Goal: Communication & Community: Answer question/provide support

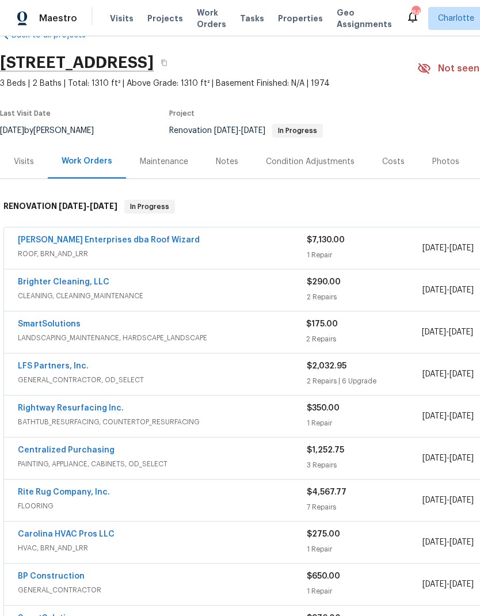
scroll to position [30, 0]
click at [42, 323] on link "SmartSolutions" at bounding box center [49, 324] width 63 height 8
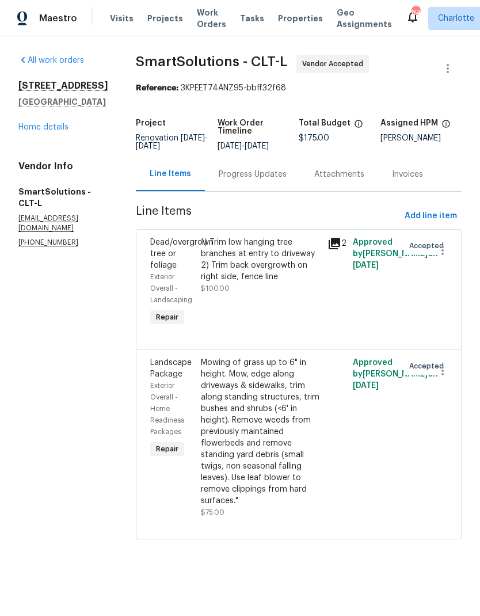
click at [287, 180] on div "Progress Updates" at bounding box center [253, 175] width 68 height 12
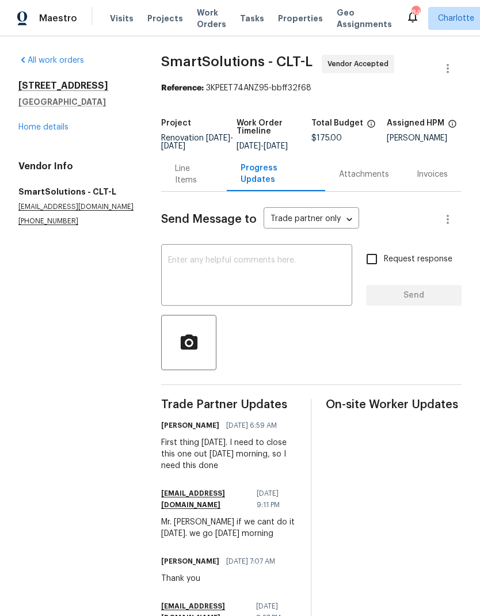
click at [245, 270] on textarea at bounding box center [256, 276] width 177 height 40
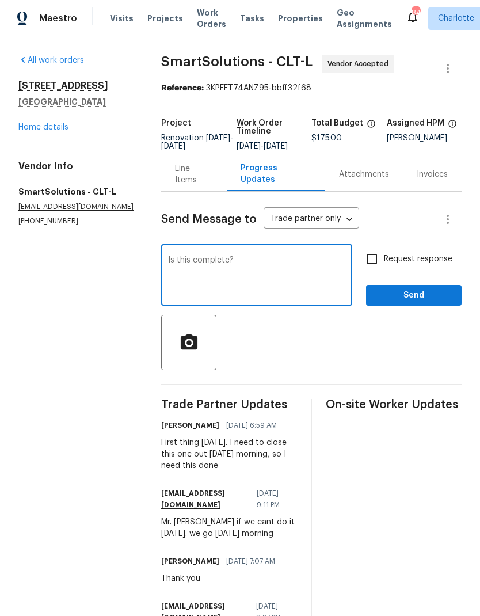
type textarea "Is this complete?"
click at [368, 271] on input "Request response" at bounding box center [372, 259] width 24 height 24
checkbox input "true"
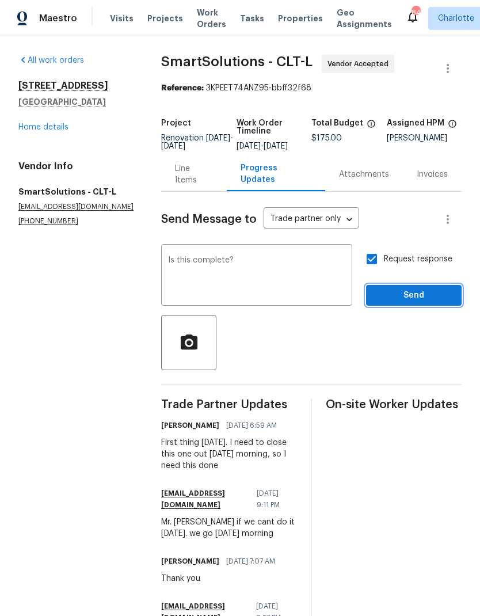
click at [432, 296] on button "Send" at bounding box center [414, 295] width 96 height 21
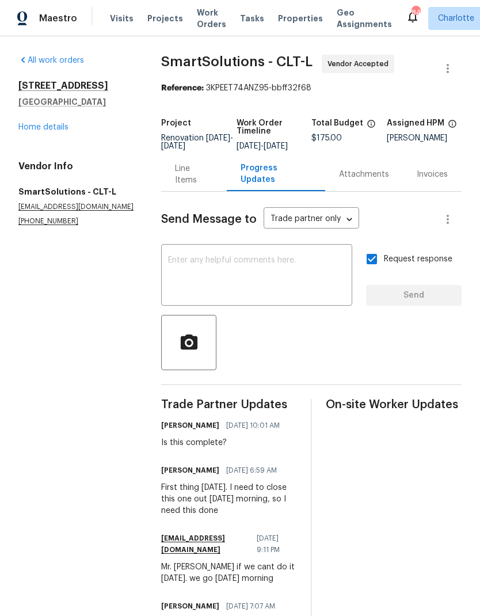
click at [35, 130] on link "Home details" at bounding box center [43, 127] width 50 height 8
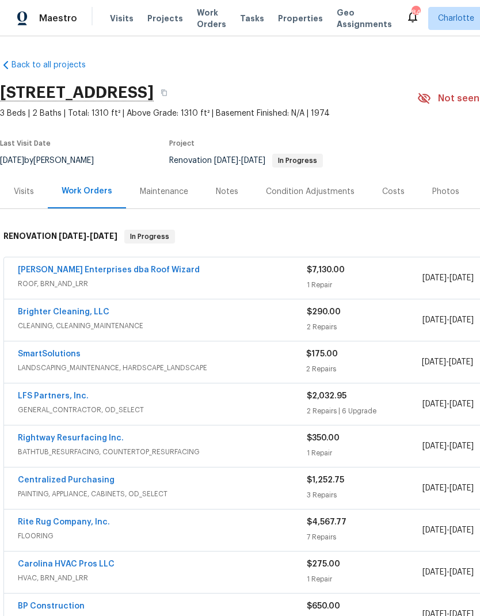
click at [39, 272] on link "[PERSON_NAME] Enterprises dba Roof Wizard" at bounding box center [109, 270] width 182 height 8
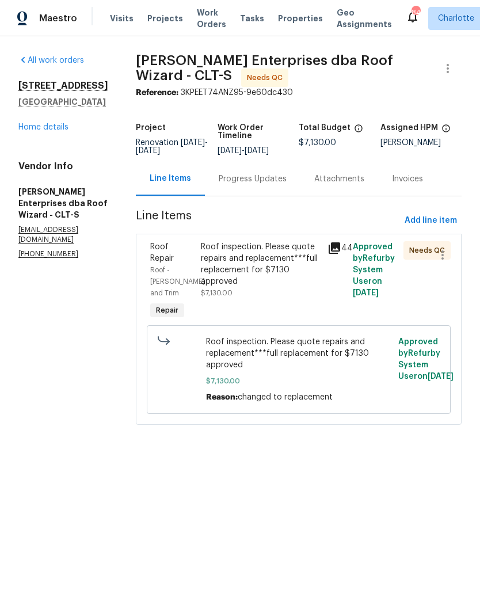
click at [249, 185] on div "Progress Updates" at bounding box center [253, 179] width 96 height 34
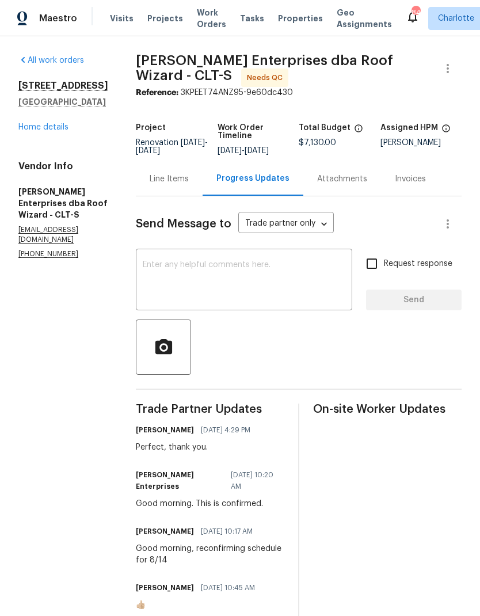
scroll to position [-1, 0]
click at [219, 273] on textarea at bounding box center [244, 281] width 203 height 40
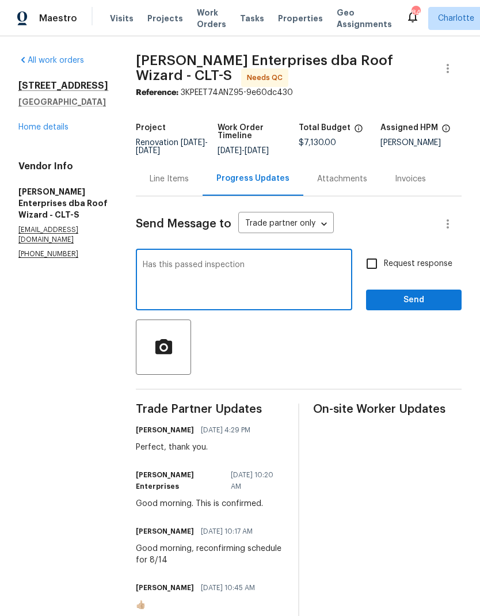
scroll to position [0, 0]
click at [256, 273] on textarea "Has this passed inspection" at bounding box center [244, 281] width 203 height 40
click at [143, 263] on textarea "Has this passed inspection" at bounding box center [244, 281] width 203 height 40
click at [143, 270] on textarea "Has this passed inspection" at bounding box center [244, 281] width 203 height 40
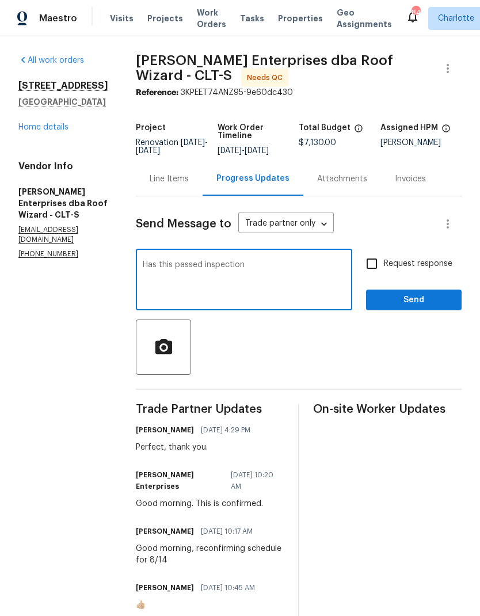
click at [143, 269] on textarea "Has this passed inspection" at bounding box center [244, 281] width 203 height 40
type textarea "W"
type textarea "Was permit pulled here and"
click at [148, 190] on div "Line Items" at bounding box center [169, 179] width 67 height 34
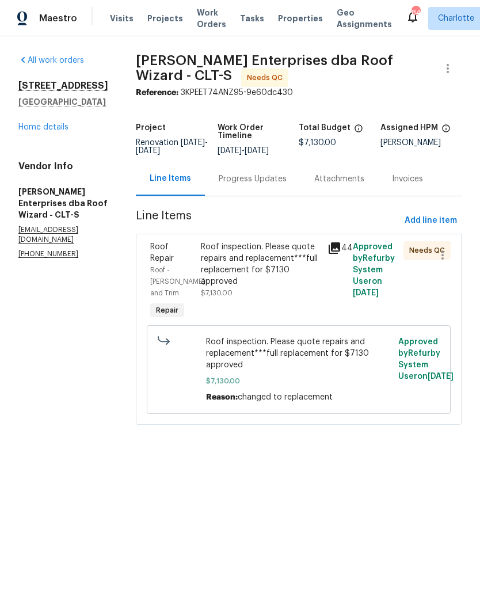
click at [159, 266] on span "Roof - [PERSON_NAME] and Trim" at bounding box center [177, 281] width 55 height 30
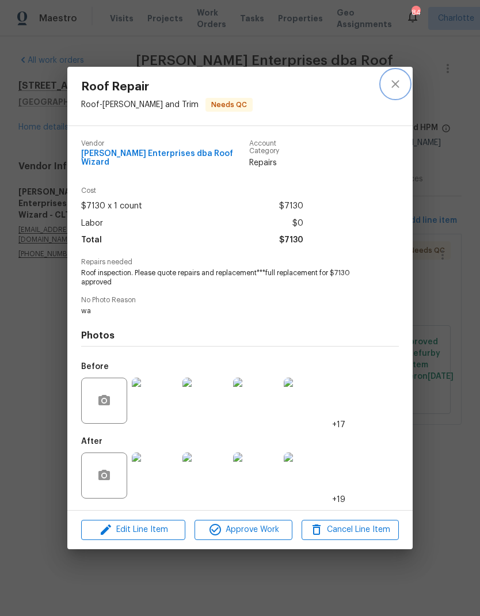
click at [394, 87] on icon "close" at bounding box center [395, 84] width 14 height 14
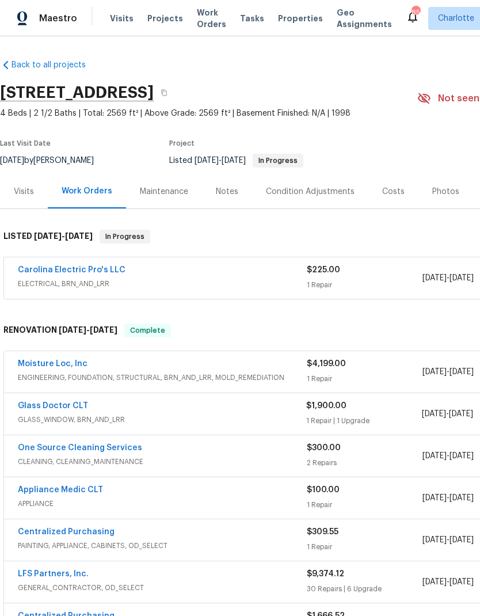
click at [58, 364] on link "Moisture Loc, Inc" at bounding box center [53, 364] width 70 height 8
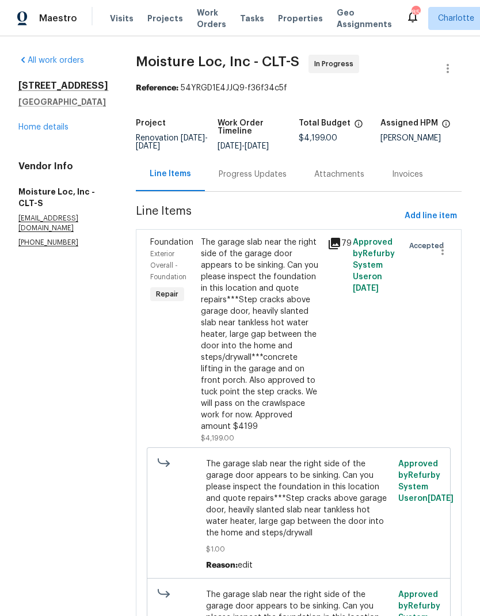
click at [241, 182] on div "Progress Updates" at bounding box center [253, 174] width 96 height 34
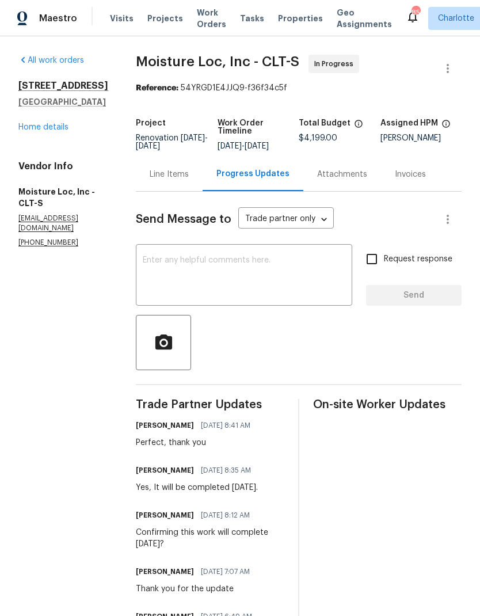
click at [256, 293] on textarea at bounding box center [244, 276] width 203 height 40
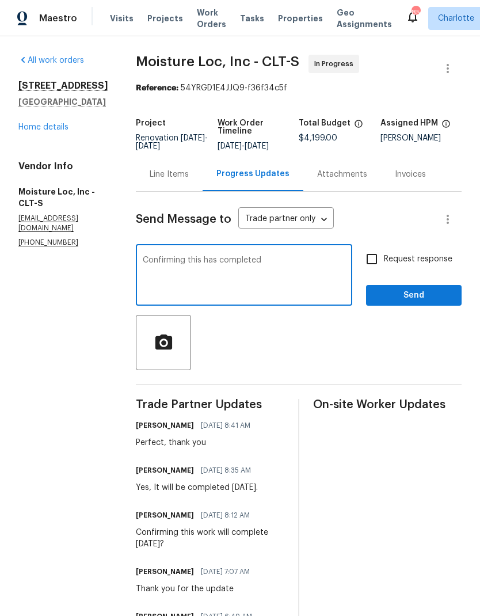
type textarea "Confirming this has completed"
click at [372, 257] on input "Request response" at bounding box center [372, 259] width 24 height 24
checkbox input "true"
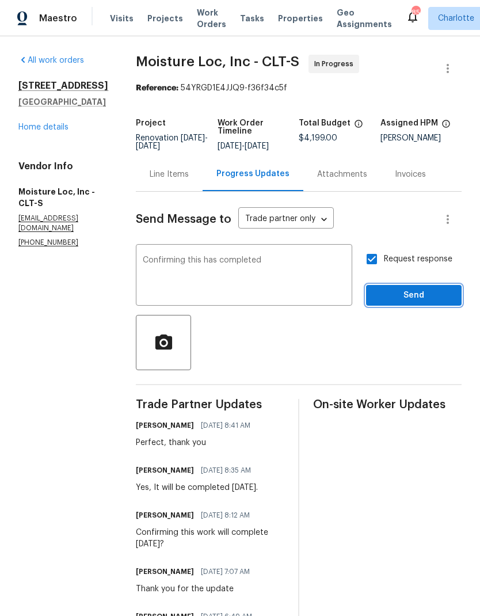
click at [422, 292] on span "Send" at bounding box center [413, 295] width 77 height 14
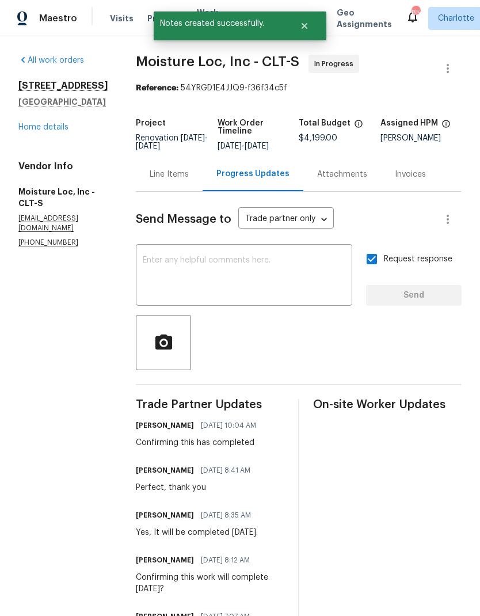
click at [31, 131] on link "Home details" at bounding box center [43, 127] width 50 height 8
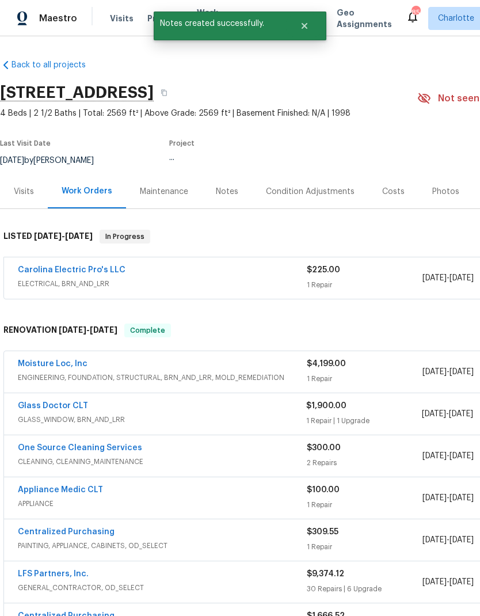
click at [59, 272] on link "Carolina Electric Pro's LLC" at bounding box center [72, 270] width 108 height 8
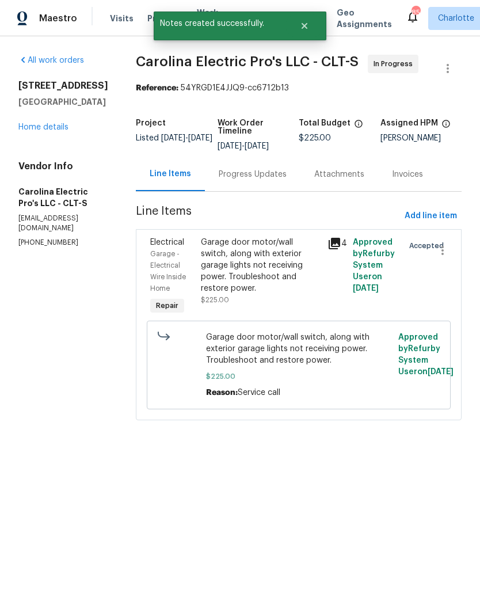
click at [224, 167] on div "Progress Updates" at bounding box center [253, 174] width 96 height 34
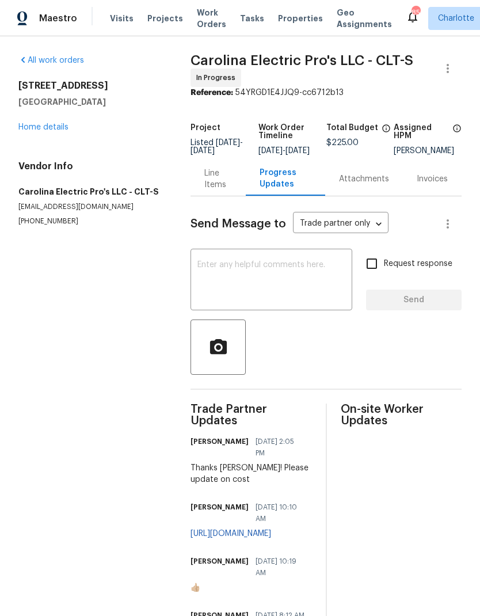
click at [260, 283] on textarea at bounding box center [271, 281] width 148 height 40
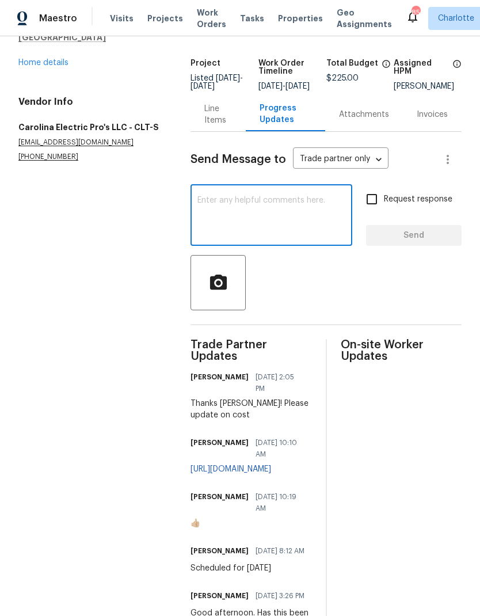
scroll to position [104, 0]
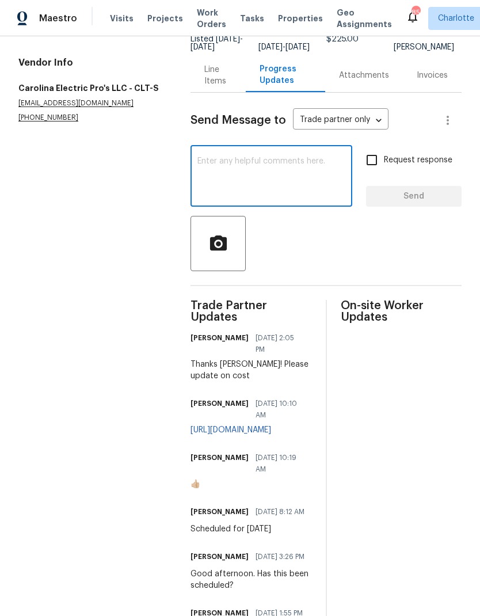
type textarea "G"
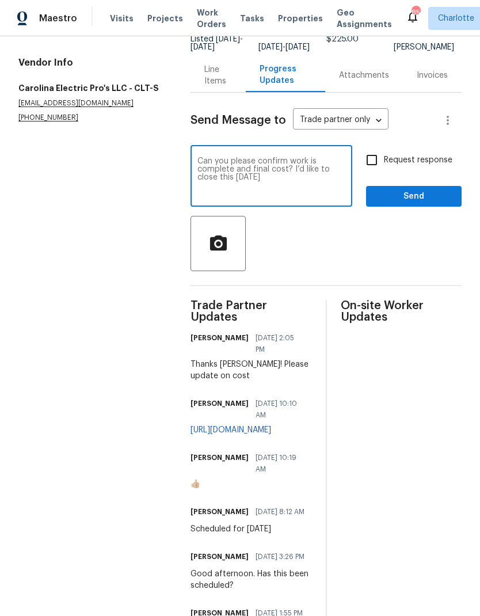
type textarea "Can you please confirm work is complete and final cost? I’d like to close this …"
click at [370, 172] on input "Request response" at bounding box center [372, 160] width 24 height 24
checkbox input "true"
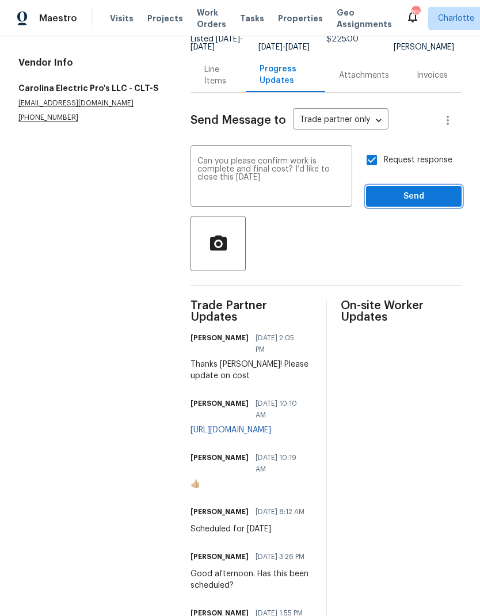
click at [428, 204] on span "Send" at bounding box center [413, 196] width 77 height 14
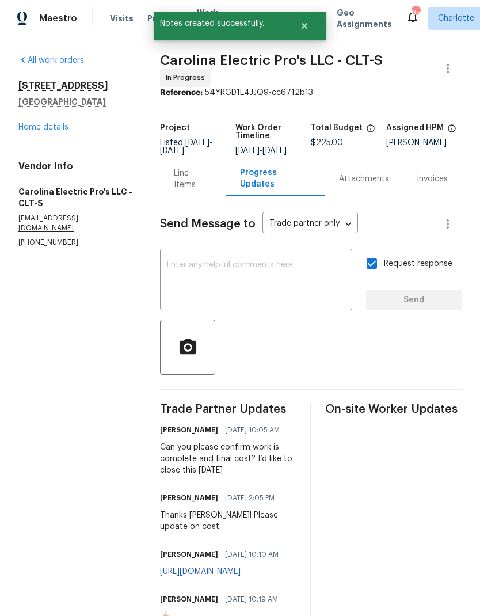
click at [41, 123] on link "Home details" at bounding box center [43, 127] width 50 height 8
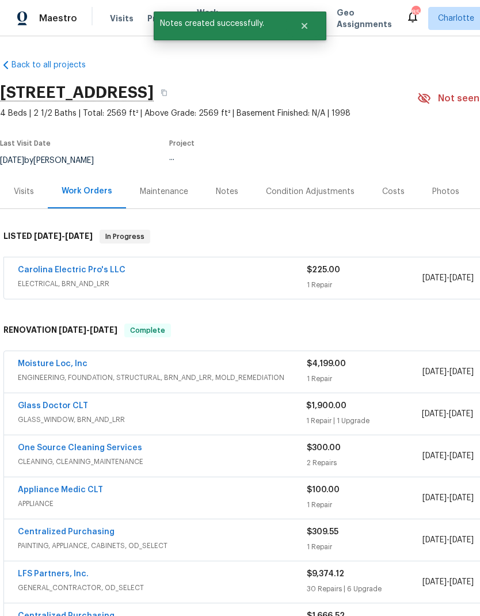
click at [71, 407] on link "Glass Doctor CLT" at bounding box center [53, 406] width 70 height 8
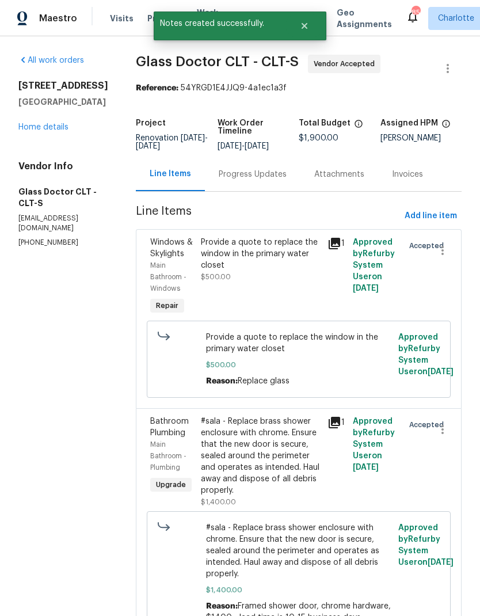
click at [246, 176] on div "Progress Updates" at bounding box center [253, 175] width 68 height 12
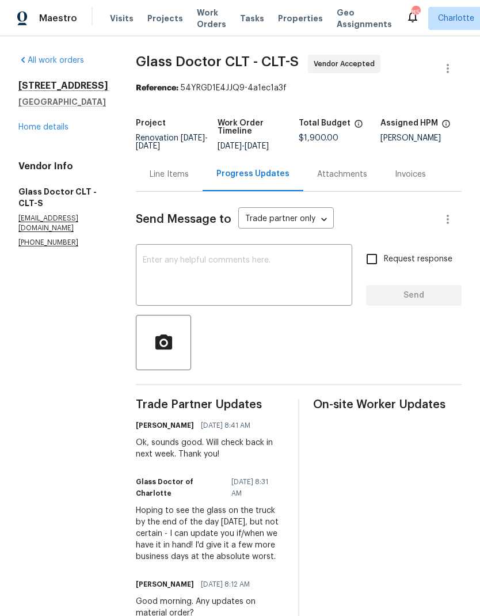
click at [38, 131] on link "Home details" at bounding box center [43, 127] width 50 height 8
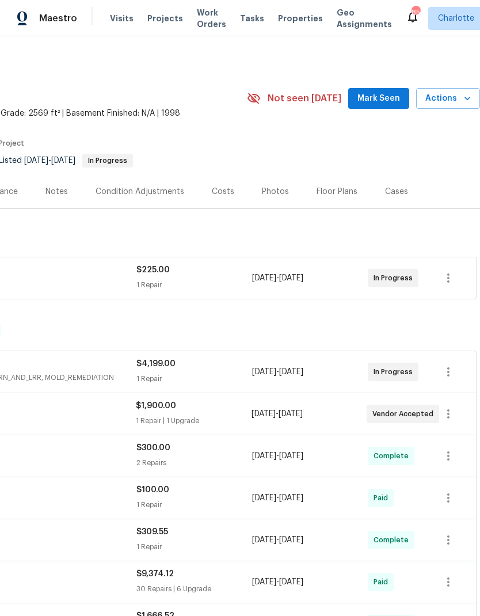
scroll to position [0, 170]
click at [378, 102] on span "Mark Seen" at bounding box center [378, 99] width 43 height 14
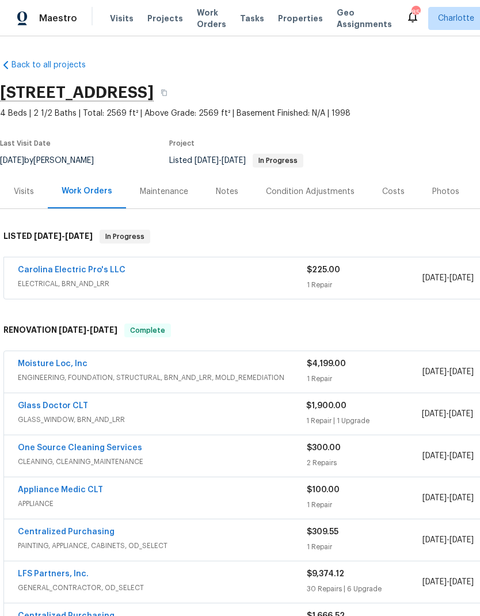
scroll to position [0, 0]
